Goal: Task Accomplishment & Management: Complete application form

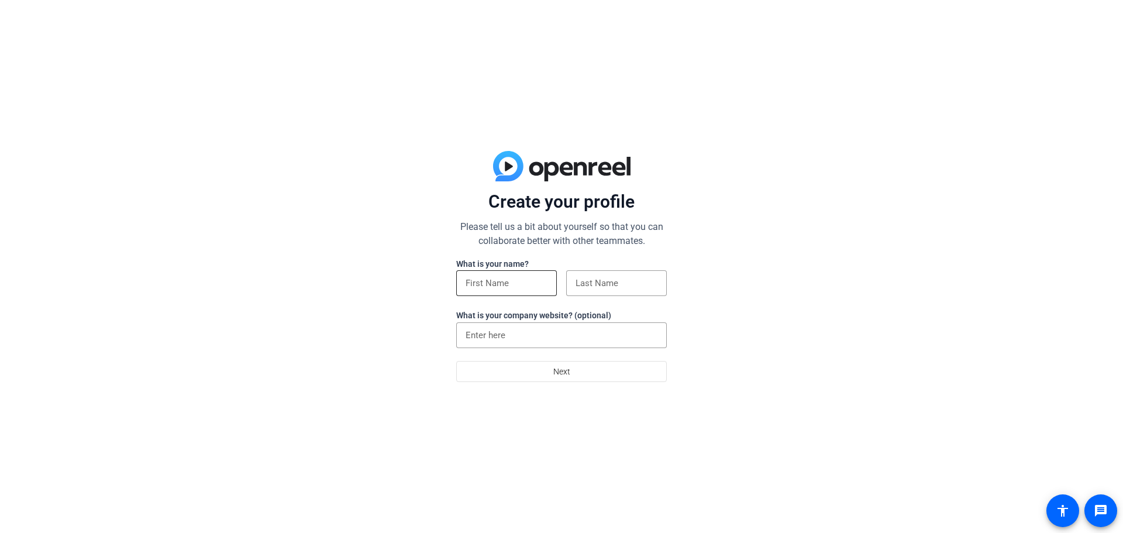
click at [520, 293] on div at bounding box center [507, 283] width 82 height 26
type input "[PERSON_NAME]"
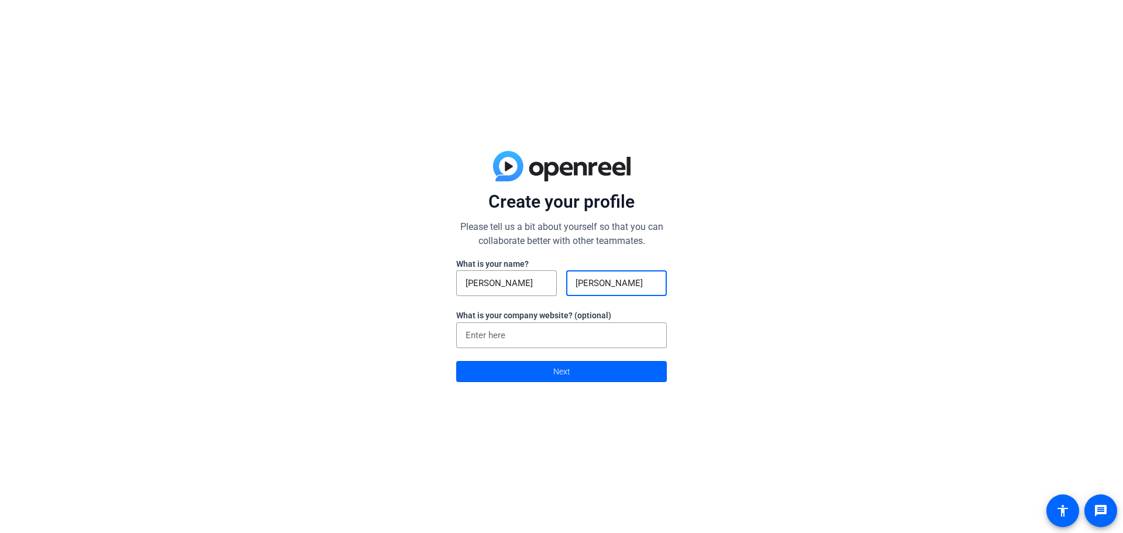
type input "[PERSON_NAME]"
click at [593, 374] on span at bounding box center [561, 371] width 209 height 28
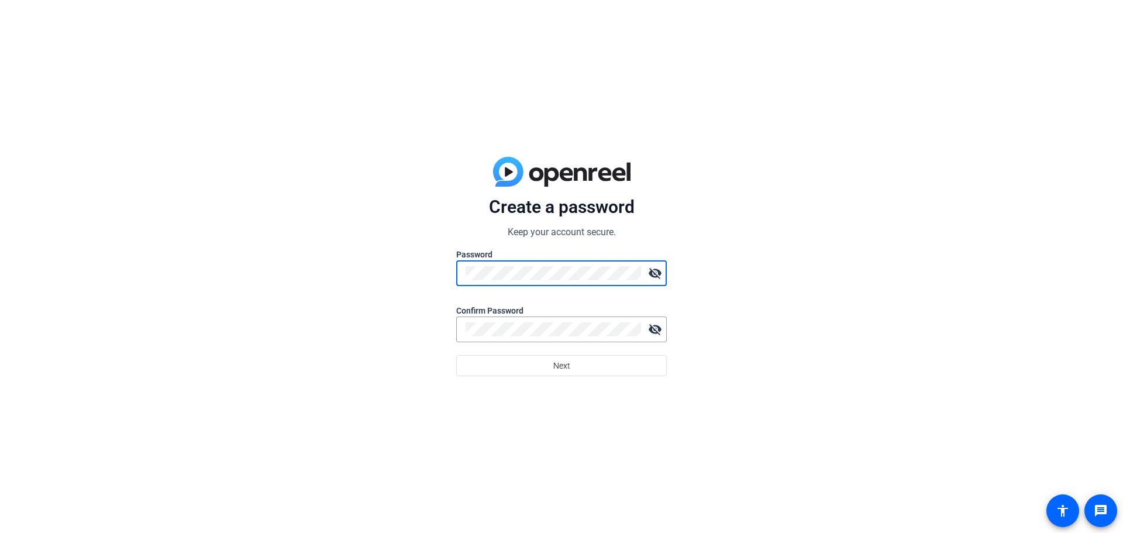
click at [416, 271] on div "Create a password Keep your account secure. Password visibility_off Confirm Pas…" at bounding box center [561, 266] width 1123 height 533
click at [451, 271] on div "Create a password Keep your account secure. Password visibility_off Confirm Pas…" at bounding box center [561, 266] width 1123 height 533
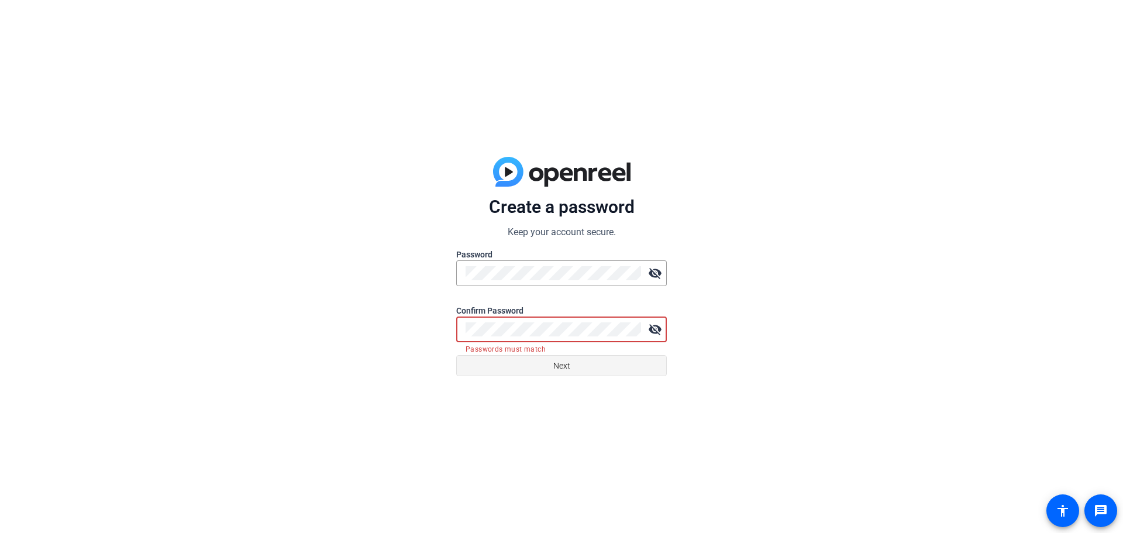
click at [575, 369] on span at bounding box center [561, 366] width 209 height 28
click at [657, 275] on mat-icon "visibility_off" at bounding box center [655, 273] width 23 height 23
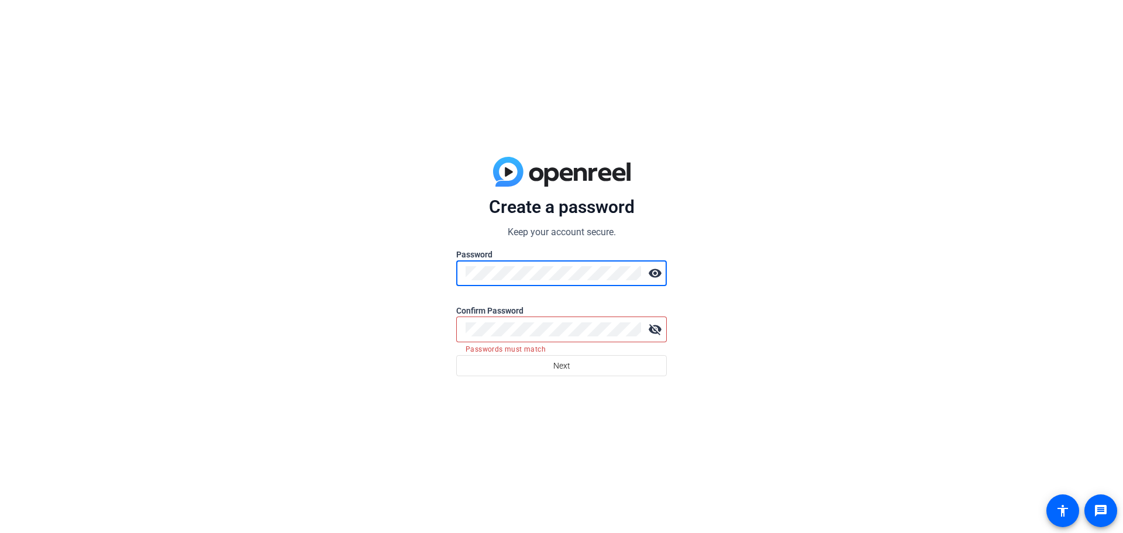
click at [652, 329] on mat-icon "visibility_off" at bounding box center [655, 329] width 23 height 23
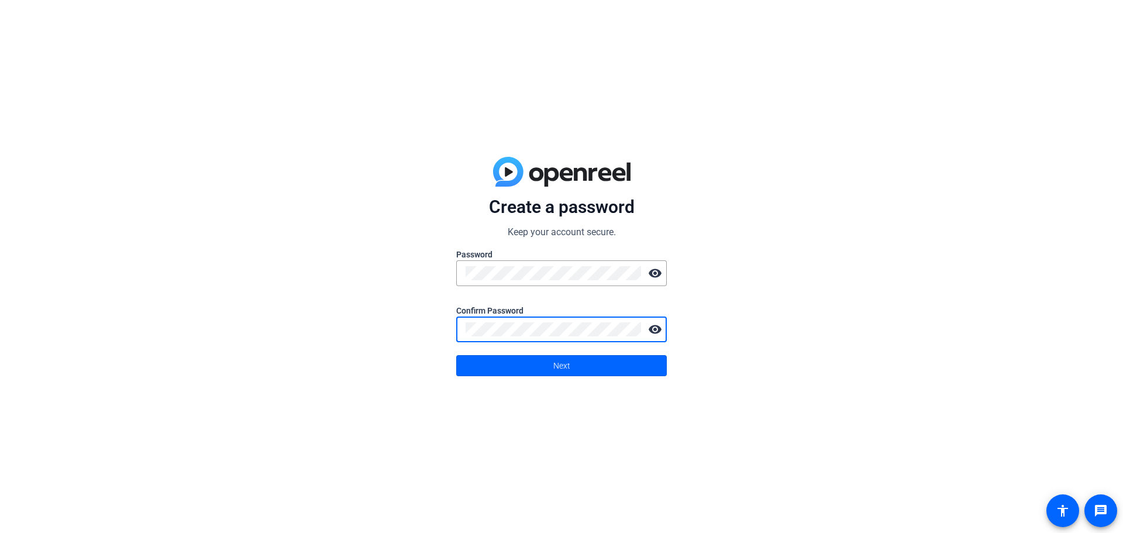
click button "Next" at bounding box center [561, 365] width 211 height 21
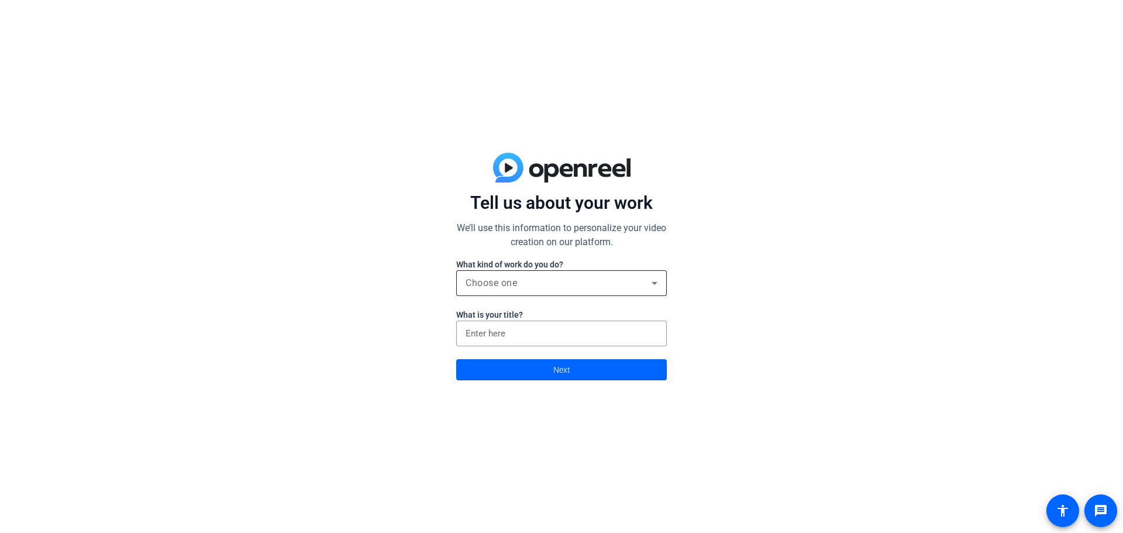
click at [655, 280] on icon at bounding box center [655, 283] width 14 height 14
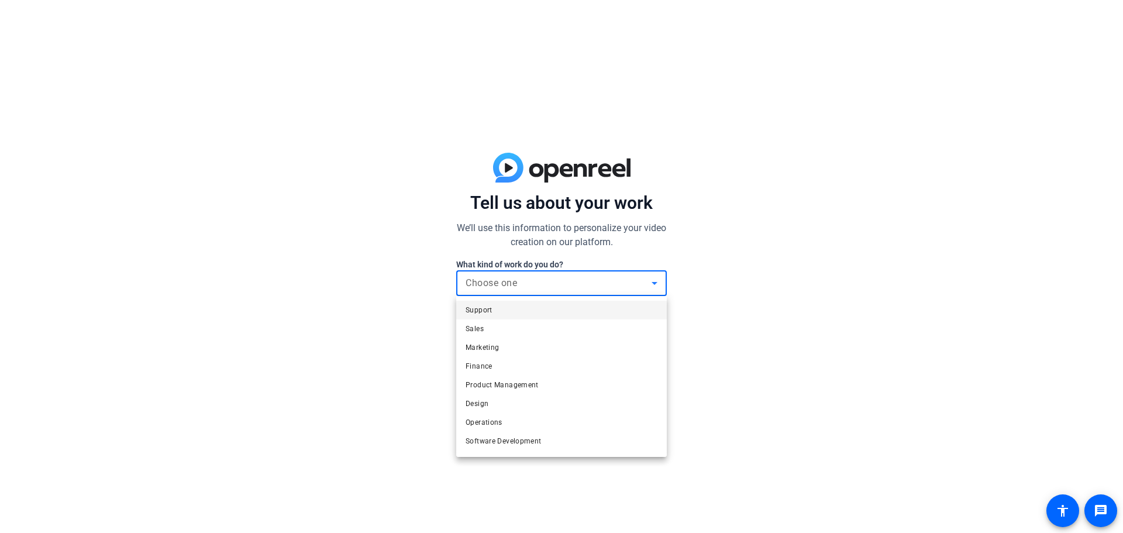
click at [477, 365] on span "Finance" at bounding box center [479, 366] width 27 height 14
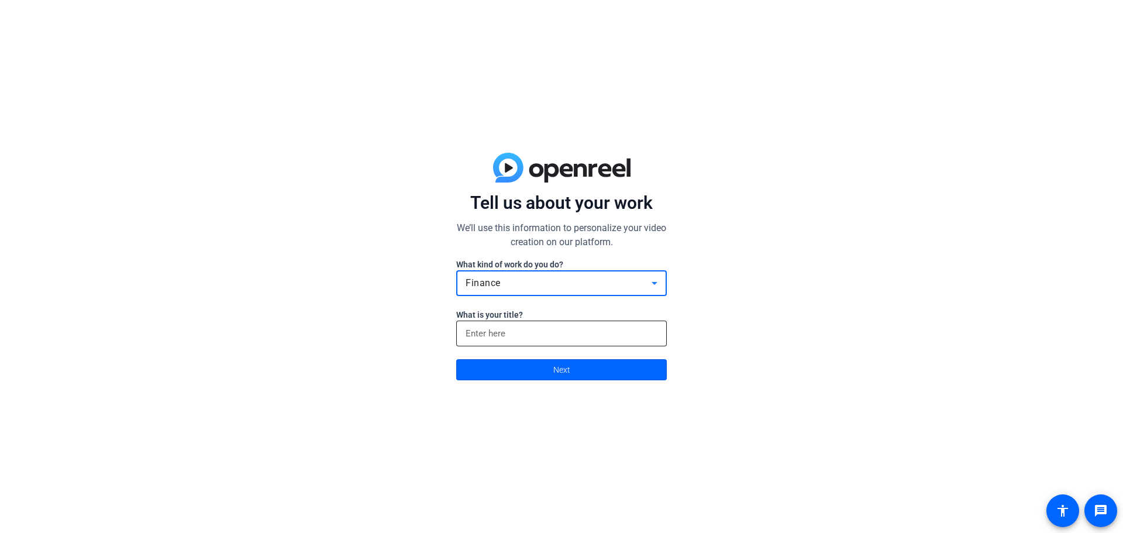
click at [519, 331] on input at bounding box center [562, 333] width 192 height 14
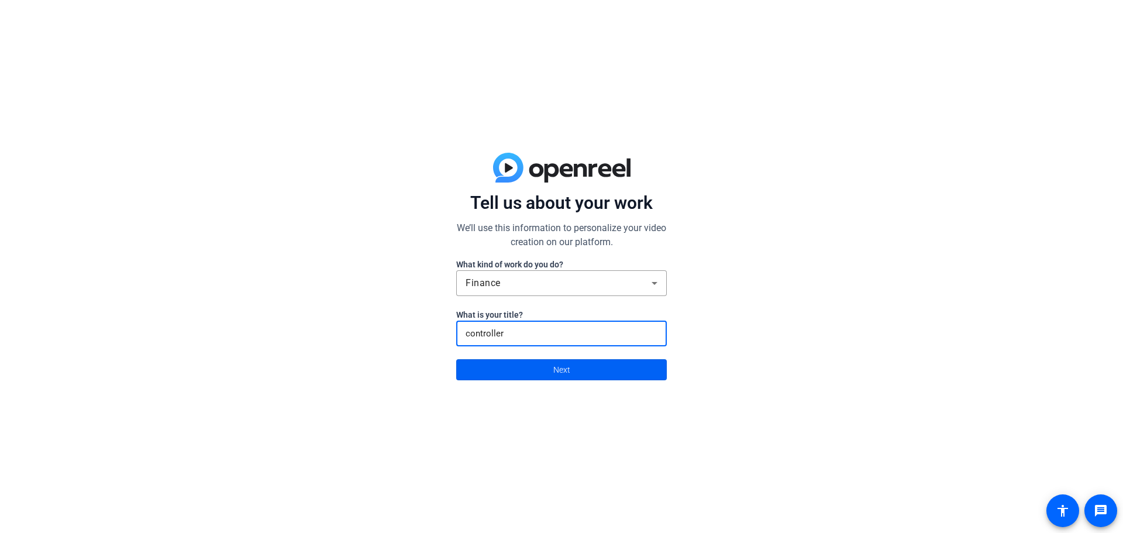
type input "controller"
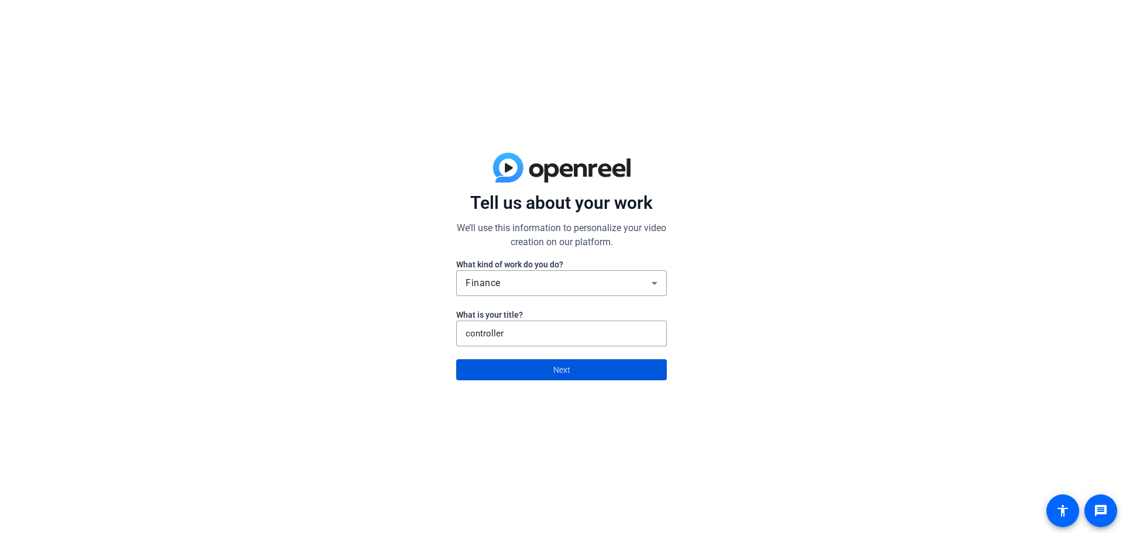
click at [565, 375] on span "Next" at bounding box center [561, 370] width 17 height 22
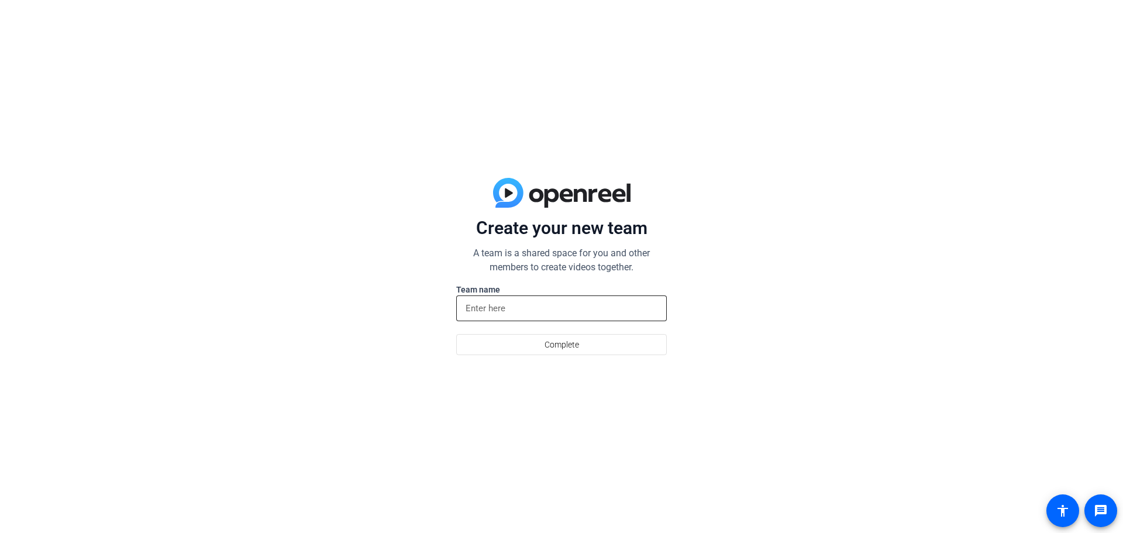
click at [528, 307] on input at bounding box center [562, 308] width 192 height 14
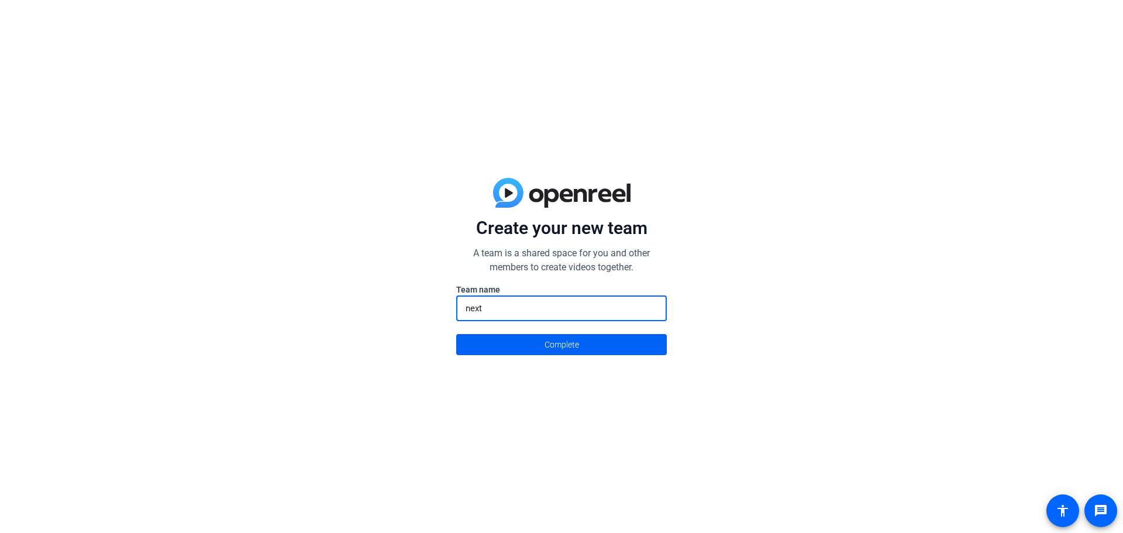
type input "next"
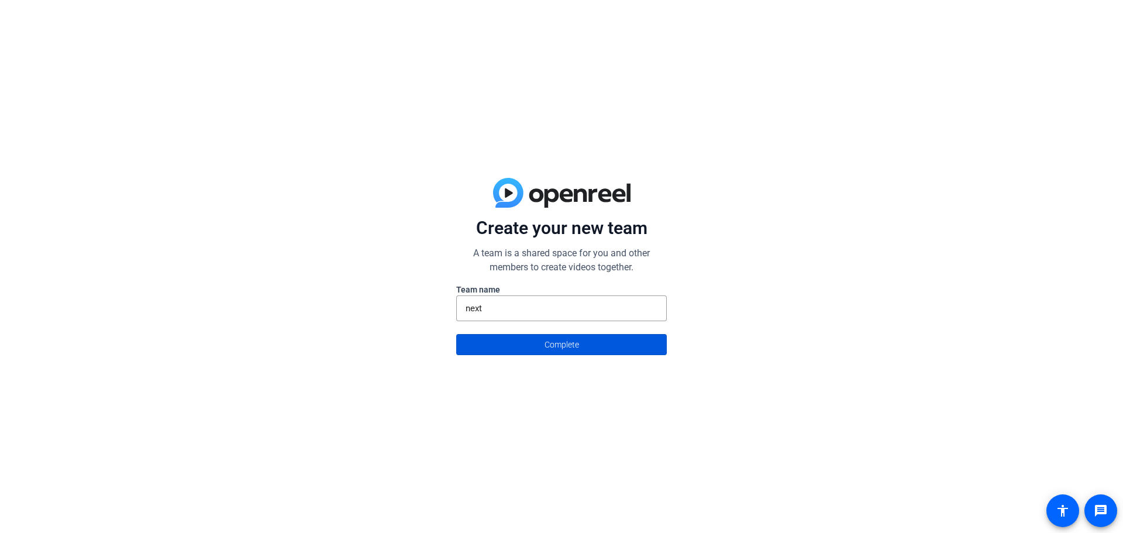
click at [568, 346] on span "Complete" at bounding box center [562, 344] width 35 height 22
